Goal: Task Accomplishment & Management: Manage account settings

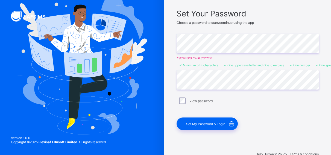
scroll to position [38, 0]
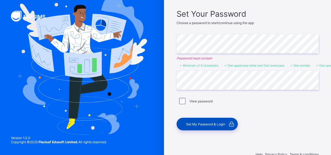
click at [205, 122] on span "Set My Password & Login" at bounding box center [205, 124] width 39 height 4
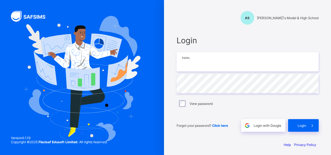
click at [196, 66] on input "email" at bounding box center [248, 61] width 142 height 19
type input "**********"
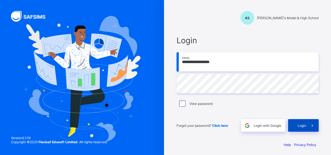
click at [293, 123] on div "Login" at bounding box center [303, 125] width 31 height 13
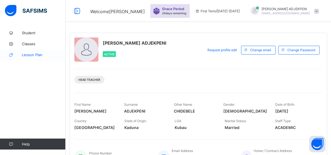
click at [31, 53] on span "Lesson Plan" at bounding box center [44, 55] width 44 height 4
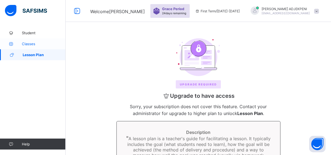
click at [28, 44] on span "Classes" at bounding box center [44, 44] width 44 height 4
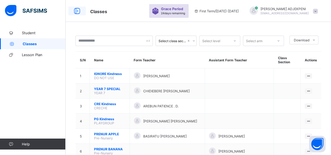
click at [76, 9] on icon at bounding box center [77, 11] width 9 height 8
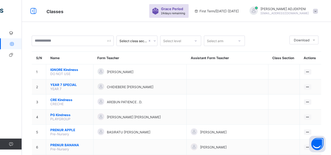
click at [277, 58] on th "Class Section" at bounding box center [283, 58] width 31 height 13
click at [31, 8] on icon at bounding box center [33, 11] width 9 height 8
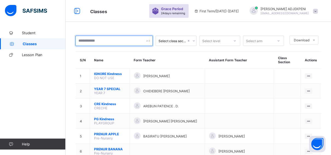
click at [114, 41] on input "text" at bounding box center [114, 41] width 77 height 10
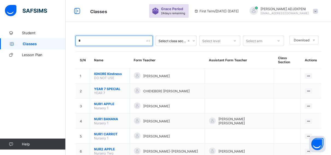
type input "*"
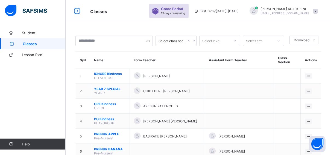
click at [309, 12] on span "jany24m@gmail.com" at bounding box center [285, 12] width 48 height 3
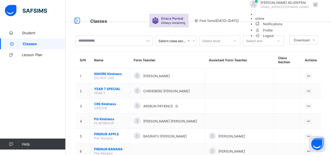
click at [295, 33] on span "Profile" at bounding box center [288, 30] width 66 height 6
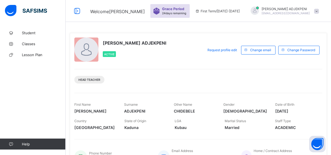
click at [319, 10] on span at bounding box center [316, 11] width 5 height 5
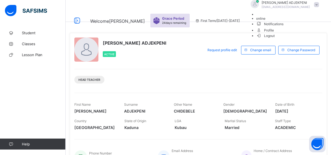
click at [240, 19] on span "First Term / 2025-2026" at bounding box center [217, 21] width 45 height 4
